Goal: Task Accomplishment & Management: Complete application form

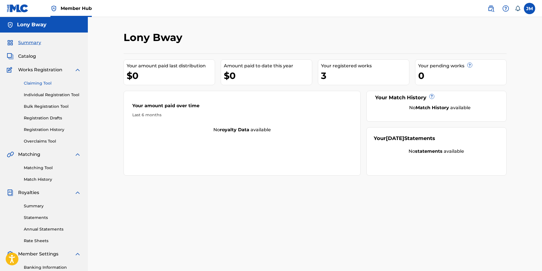
click at [44, 84] on link "Claiming Tool" at bounding box center [52, 83] width 57 height 6
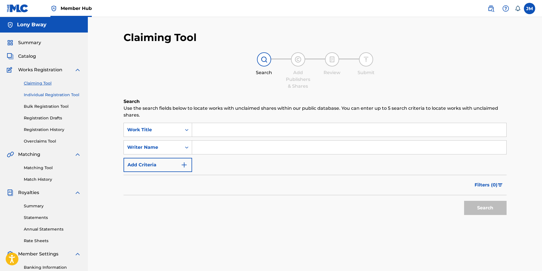
click at [65, 96] on link "Individual Registration Tool" at bounding box center [52, 95] width 57 height 6
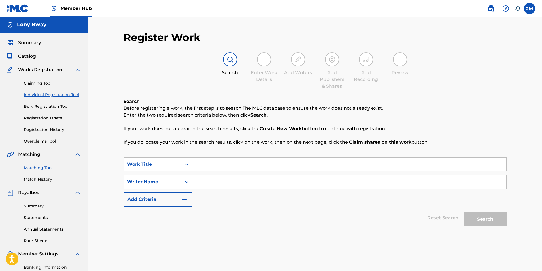
click at [47, 170] on link "Matching Tool" at bounding box center [52, 168] width 57 height 6
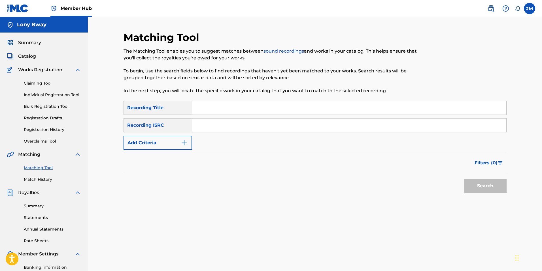
click at [213, 110] on input "Search Form" at bounding box center [349, 108] width 314 height 14
click at [201, 109] on input "Search Form" at bounding box center [349, 108] width 314 height 14
type input "number one"
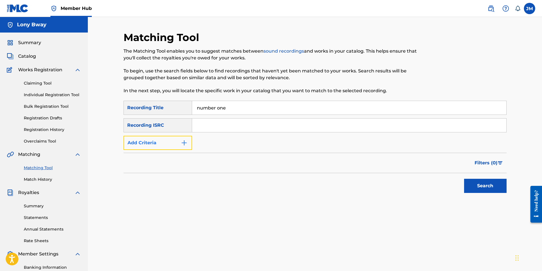
click at [185, 143] on img "Search Form" at bounding box center [184, 143] width 7 height 7
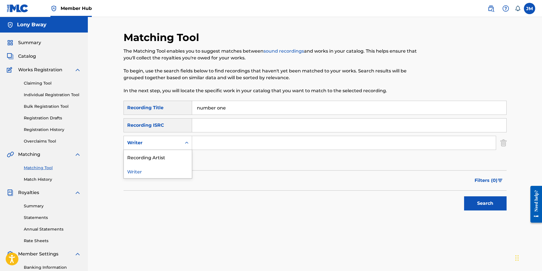
click at [179, 144] on div "Writer" at bounding box center [153, 143] width 58 height 11
click at [156, 174] on div "Writer" at bounding box center [158, 171] width 68 height 14
click at [200, 140] on input "Search Form" at bounding box center [344, 143] width 304 height 14
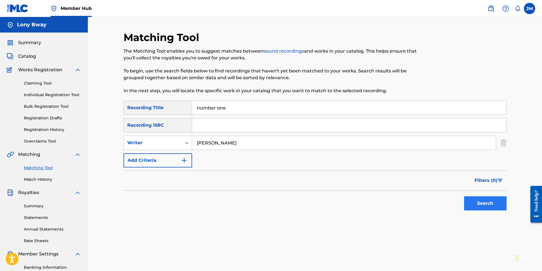
type input "[PERSON_NAME]"
click at [486, 206] on button "Search" at bounding box center [485, 204] width 42 height 14
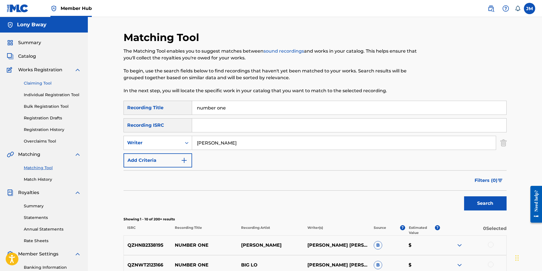
click at [42, 82] on link "Claiming Tool" at bounding box center [52, 83] width 57 height 6
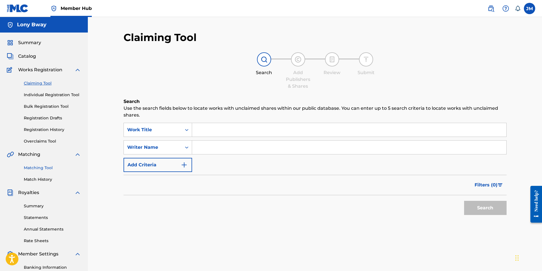
click at [42, 169] on link "Matching Tool" at bounding box center [52, 168] width 57 height 6
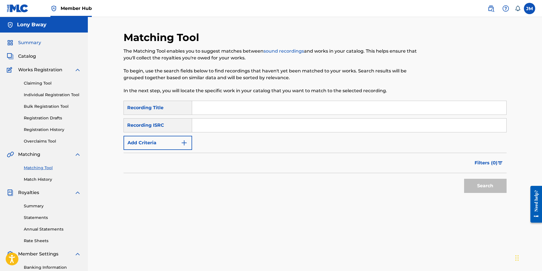
click at [33, 44] on span "Summary" at bounding box center [29, 42] width 23 height 7
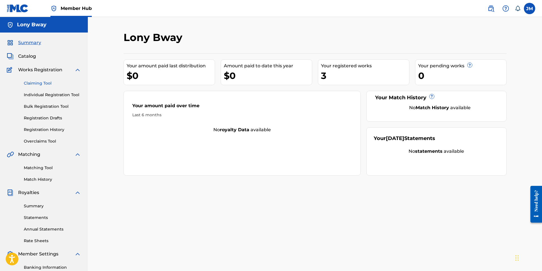
click at [36, 82] on link "Claiming Tool" at bounding box center [52, 83] width 57 height 6
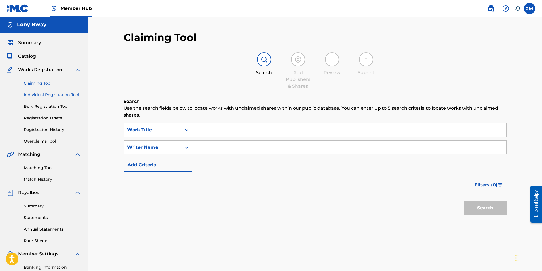
click at [39, 94] on link "Individual Registration Tool" at bounding box center [52, 95] width 57 height 6
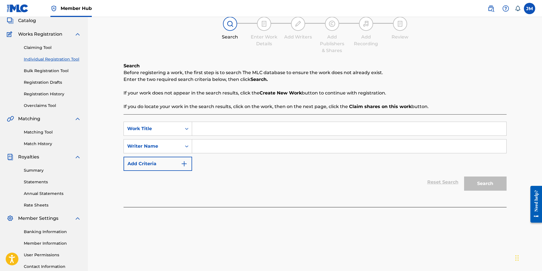
scroll to position [35, 0]
click at [211, 127] on input "Search Form" at bounding box center [349, 130] width 314 height 14
click at [219, 150] on input "Search Form" at bounding box center [349, 147] width 314 height 14
click at [229, 129] on input "number oner" at bounding box center [349, 130] width 314 height 14
type input "number one"
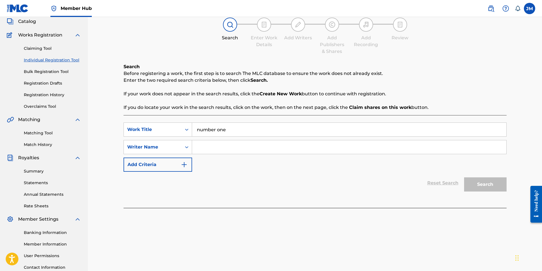
click at [219, 145] on input "Search Form" at bounding box center [349, 147] width 314 height 14
type input "[PERSON_NAME]"
click at [464, 178] on button "Search" at bounding box center [485, 185] width 42 height 14
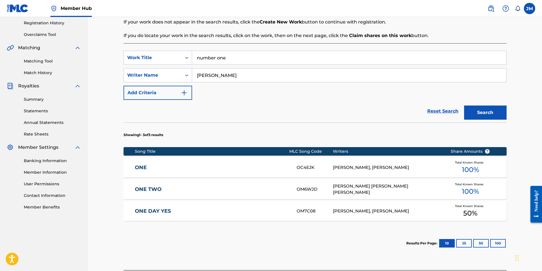
scroll to position [106, 0]
click at [367, 170] on div "[PERSON_NAME], [PERSON_NAME]" at bounding box center [387, 168] width 109 height 7
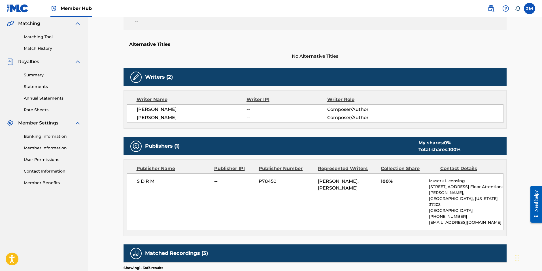
scroll to position [139, 0]
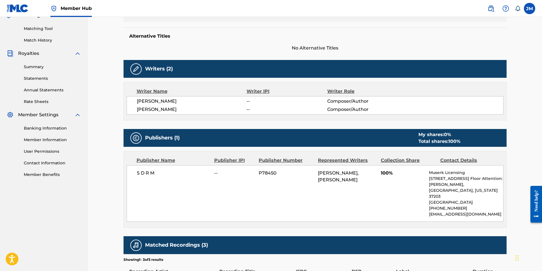
click at [330, 174] on span "[PERSON_NAME], [PERSON_NAME]" at bounding box center [338, 176] width 41 height 12
click at [266, 190] on div "S D R M -- P78450 [PERSON_NAME], [PERSON_NAME] 100% Muserk Licensing [STREET_AD…" at bounding box center [315, 193] width 377 height 57
drag, startPoint x: 340, startPoint y: 179, endPoint x: 369, endPoint y: 187, distance: 29.6
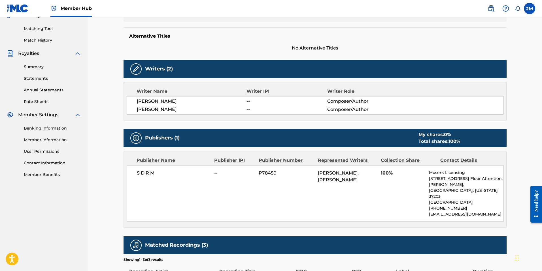
click at [369, 184] on div "[PERSON_NAME], [PERSON_NAME]" at bounding box center [347, 177] width 59 height 14
copy span "[PERSON_NAME]"
click at [378, 189] on div "S D R M -- P78450 [PERSON_NAME], [PERSON_NAME] 100% Muserk Licensing [STREET_AD…" at bounding box center [315, 193] width 377 height 57
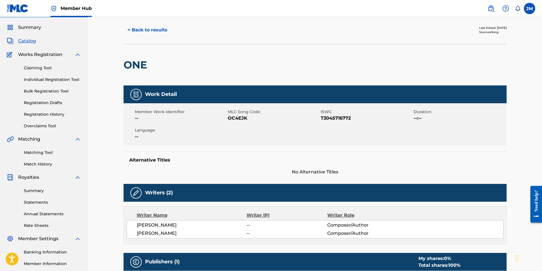
scroll to position [0, 0]
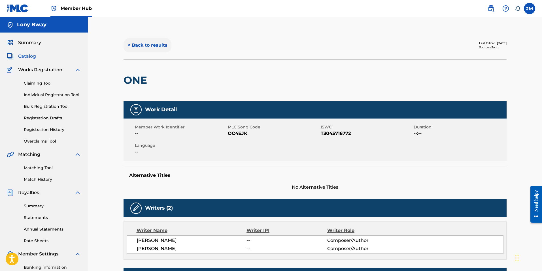
click at [152, 47] on button "< Back to results" at bounding box center [147, 45] width 48 height 14
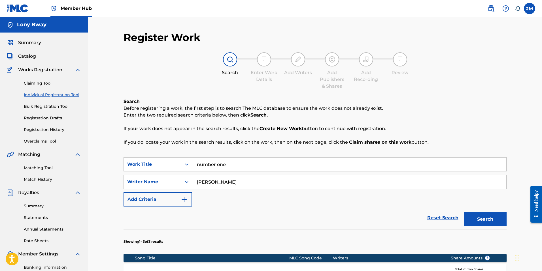
scroll to position [80, 0]
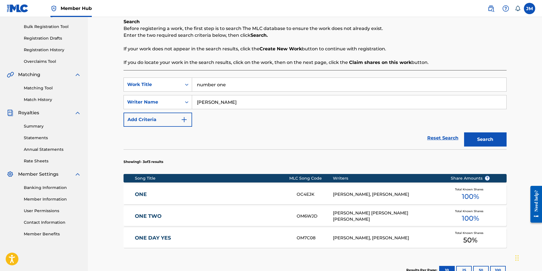
click at [223, 102] on input "[PERSON_NAME]" at bounding box center [349, 102] width 314 height 14
click at [180, 103] on div "Writer Name" at bounding box center [153, 102] width 58 height 11
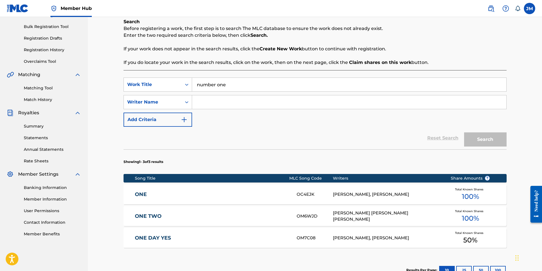
click at [198, 103] on input "Search Form" at bounding box center [349, 102] width 314 height 14
type input "zuhura"
click at [493, 144] on button "Search" at bounding box center [485, 140] width 42 height 14
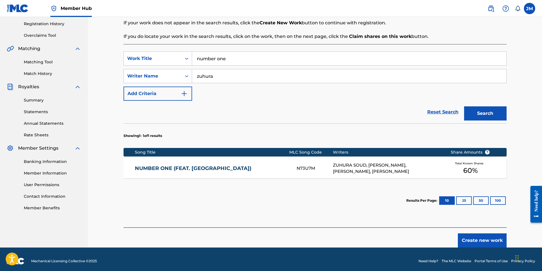
scroll to position [104, 0]
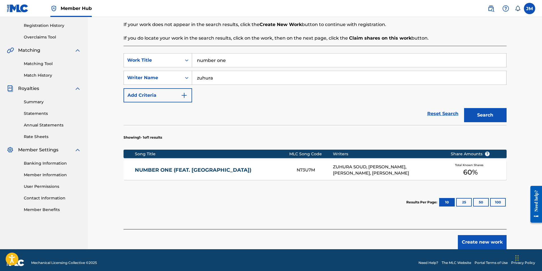
click at [422, 169] on div "ZUHURA SOUD, [PERSON_NAME], [PERSON_NAME], [PERSON_NAME]" at bounding box center [387, 170] width 109 height 13
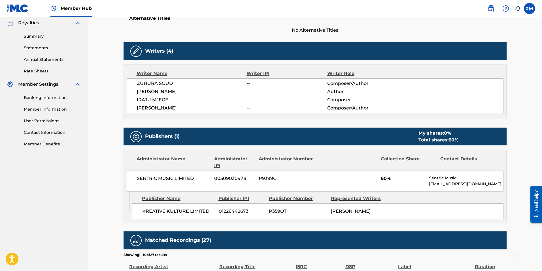
scroll to position [172, 0]
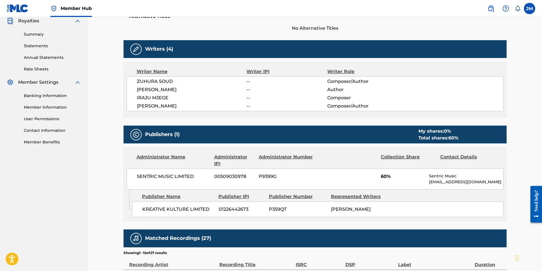
click at [367, 207] on span "[PERSON_NAME]" at bounding box center [351, 209] width 40 height 5
click at [357, 207] on span "[PERSON_NAME]" at bounding box center [351, 209] width 40 height 5
click at [221, 206] on span "01226442673" at bounding box center [242, 209] width 46 height 7
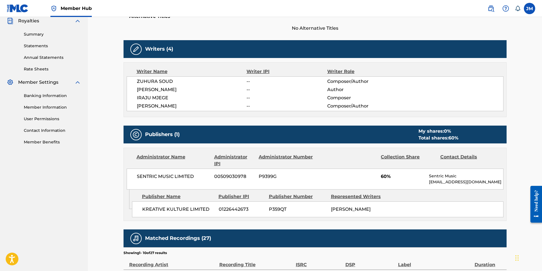
click at [356, 207] on span "[PERSON_NAME]" at bounding box center [351, 209] width 40 height 5
click at [383, 173] on span "60%" at bounding box center [403, 176] width 44 height 7
click at [340, 207] on span "[PERSON_NAME]" at bounding box center [351, 209] width 40 height 5
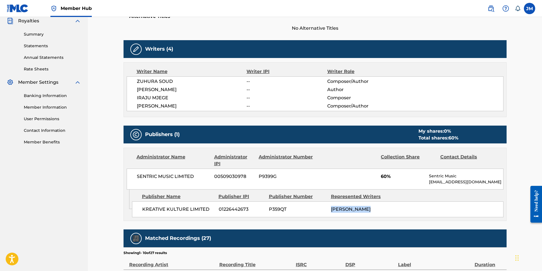
click at [340, 207] on span "[PERSON_NAME]" at bounding box center [351, 209] width 40 height 5
click at [359, 190] on div "Publisher Name Publisher IPI Publisher Number Represented Writers KREATIVE KULT…" at bounding box center [319, 204] width 374 height 28
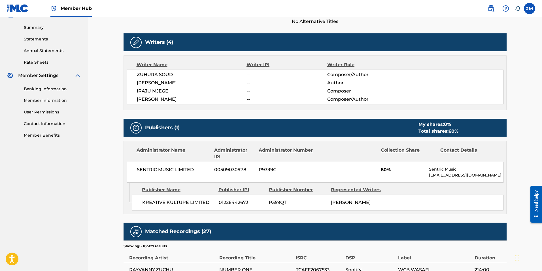
scroll to position [177, 0]
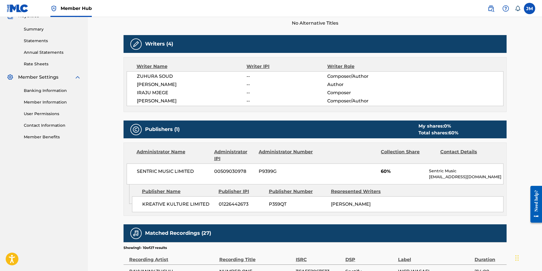
click at [346, 202] on span "[PERSON_NAME]" at bounding box center [351, 204] width 40 height 5
click at [170, 201] on span "KREATIVE KULTURE LIMITED" at bounding box center [178, 204] width 72 height 7
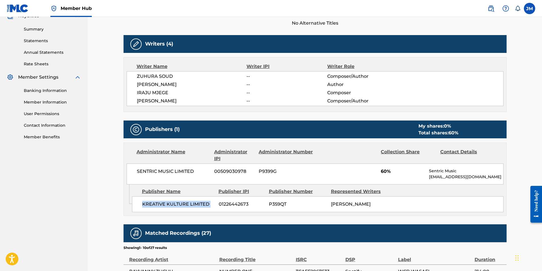
click at [170, 201] on span "KREATIVE KULTURE LIMITED" at bounding box center [178, 204] width 72 height 7
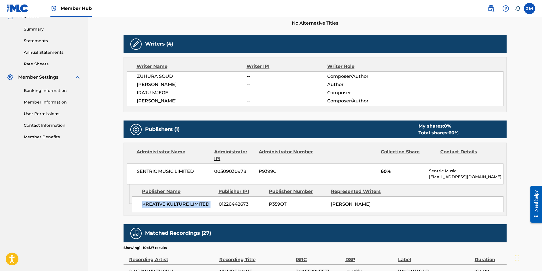
click at [170, 201] on span "KREATIVE KULTURE LIMITED" at bounding box center [178, 204] width 72 height 7
click at [369, 202] on span "[PERSON_NAME]" at bounding box center [351, 204] width 40 height 5
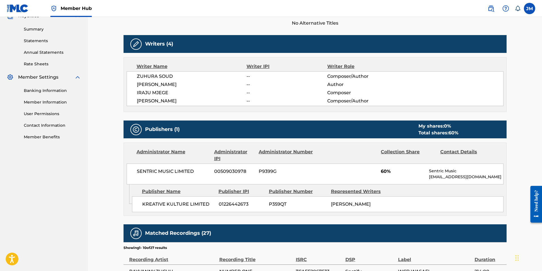
click at [387, 197] on div "KREATIVE KULTURE LIMITED 01226442673 P359QT [PERSON_NAME]" at bounding box center [317, 205] width 371 height 16
click at [194, 201] on span "KREATIVE KULTURE LIMITED" at bounding box center [178, 204] width 72 height 7
click at [354, 197] on div "KREATIVE KULTURE LIMITED 01226442673 P359QT [PERSON_NAME]" at bounding box center [317, 205] width 371 height 16
click at [161, 201] on span "KREATIVE KULTURE LIMITED" at bounding box center [178, 204] width 72 height 7
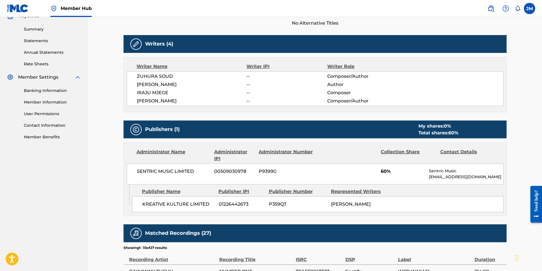
click at [161, 201] on span "KREATIVE KULTURE LIMITED" at bounding box center [178, 204] width 72 height 7
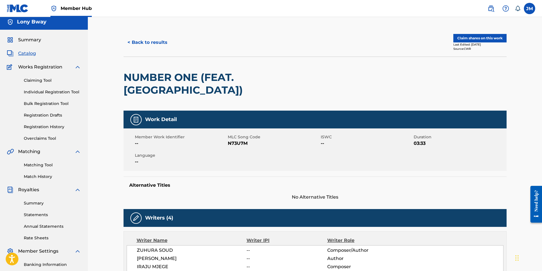
scroll to position [0, 0]
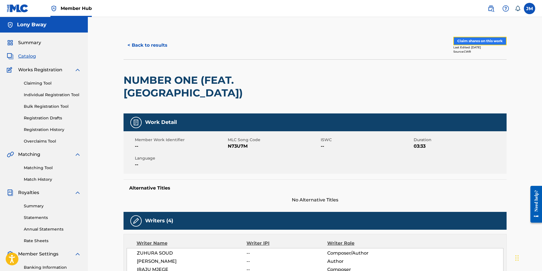
click at [482, 43] on button "Claim shares on this work" at bounding box center [479, 41] width 53 height 8
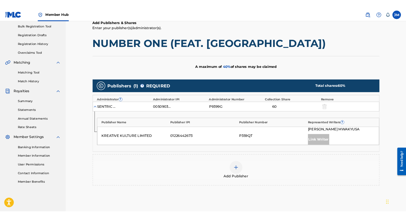
scroll to position [110, 0]
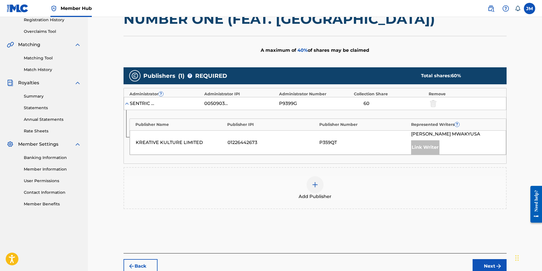
click at [300, 51] on span "40 %" at bounding box center [302, 50] width 10 height 5
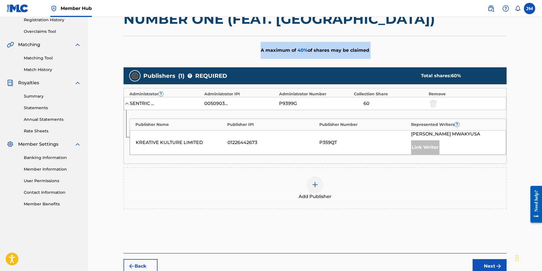
click at [299, 52] on span "40 %" at bounding box center [302, 50] width 10 height 5
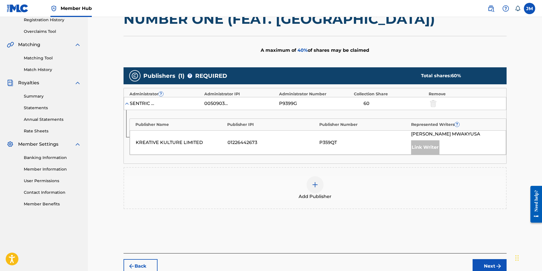
click at [242, 142] on div "01226442673" at bounding box center [271, 142] width 89 height 7
click at [246, 144] on div "01226442673" at bounding box center [271, 142] width 89 height 7
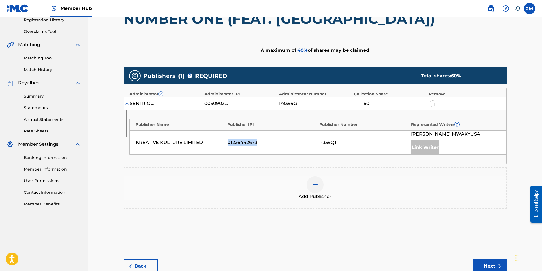
click at [245, 144] on div "01226442673" at bounding box center [271, 142] width 89 height 7
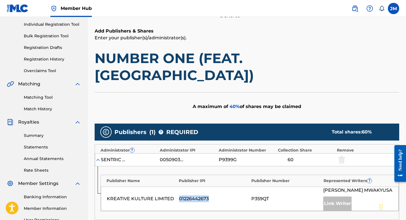
scroll to position [0, 0]
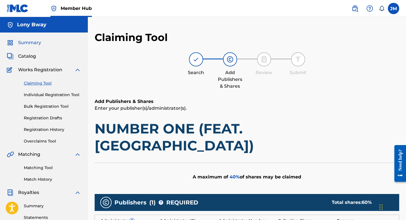
click at [31, 42] on span "Summary" at bounding box center [29, 42] width 23 height 7
